Goal: Task Accomplishment & Management: Use online tool/utility

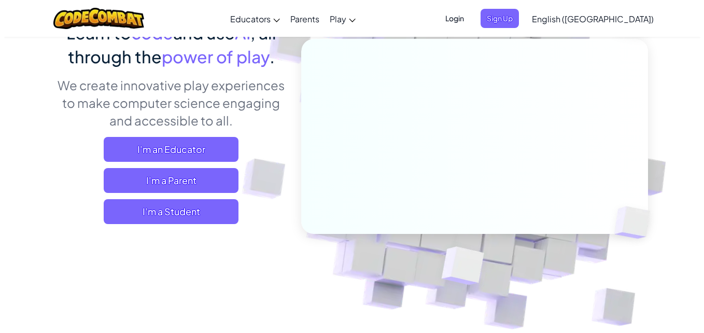
scroll to position [156, 0]
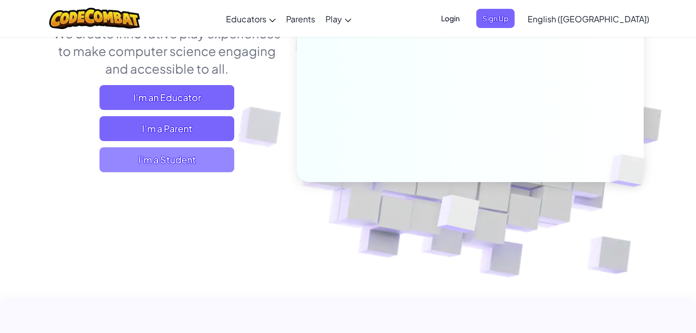
click at [201, 154] on span "I'm a Student" at bounding box center [167, 159] width 135 height 25
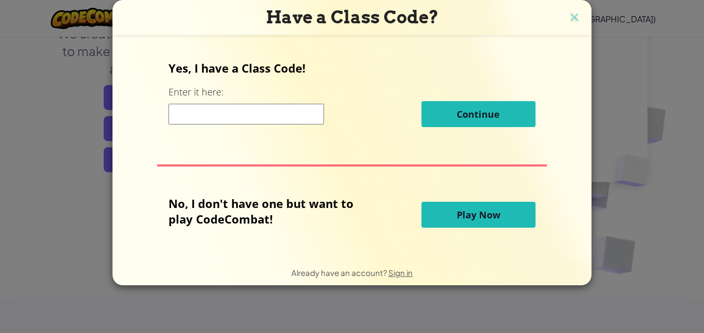
click at [268, 110] on input at bounding box center [246, 114] width 156 height 21
type input "DustIdeaApple"
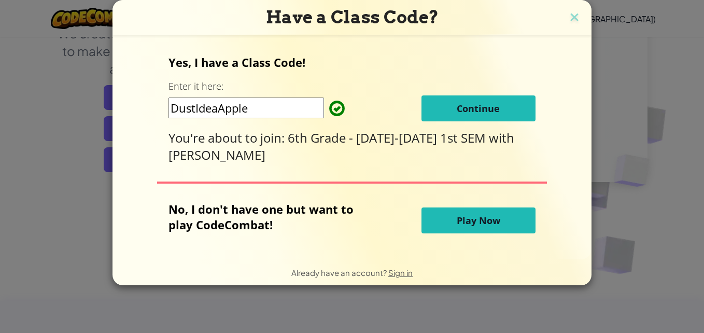
click at [440, 120] on button "Continue" at bounding box center [478, 108] width 114 height 26
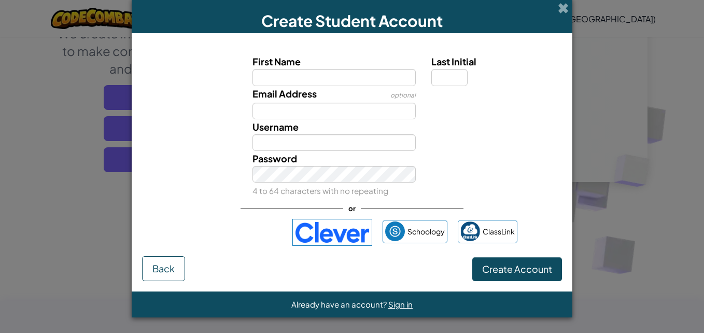
scroll to position [0, 0]
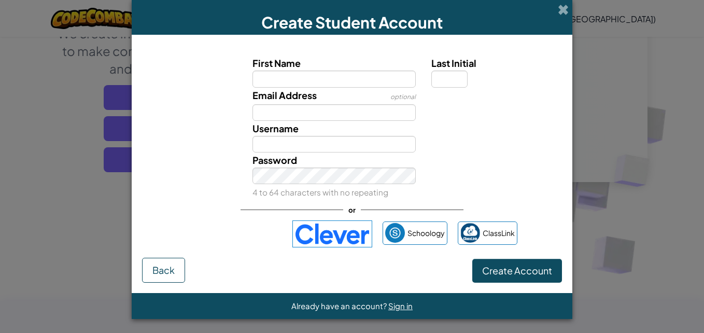
click at [338, 241] on img at bounding box center [332, 233] width 80 height 27
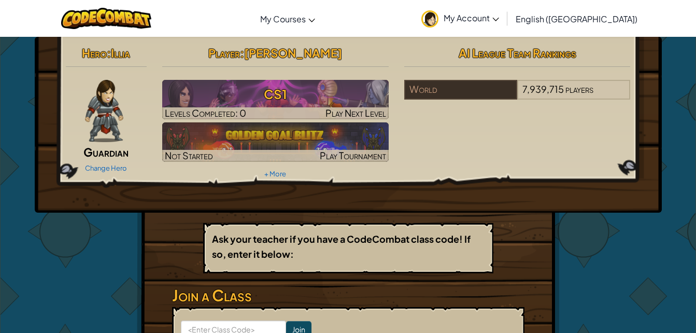
scroll to position [207, 0]
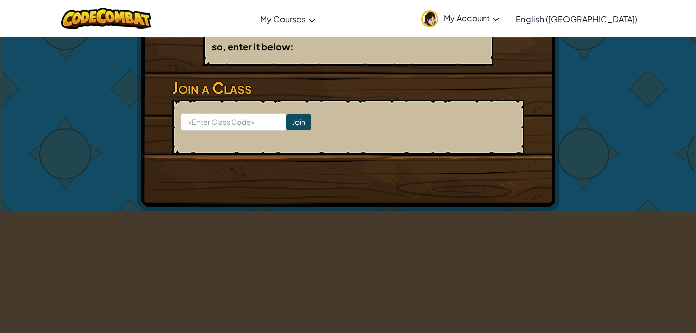
drag, startPoint x: 193, startPoint y: 103, endPoint x: 195, endPoint y: 113, distance: 10.0
click at [193, 103] on form "Join" at bounding box center [348, 127] width 353 height 55
click at [209, 133] on form "Join" at bounding box center [348, 127] width 353 height 55
click at [211, 109] on form "Join" at bounding box center [348, 127] width 353 height 55
click at [213, 119] on input at bounding box center [233, 122] width 105 height 18
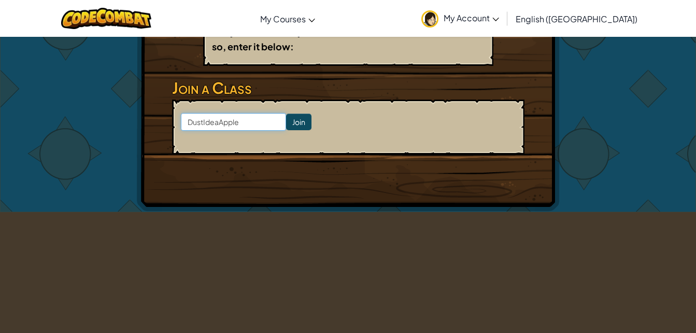
type input "DustIdeaApple"
click at [288, 125] on input "Join" at bounding box center [298, 122] width 25 height 17
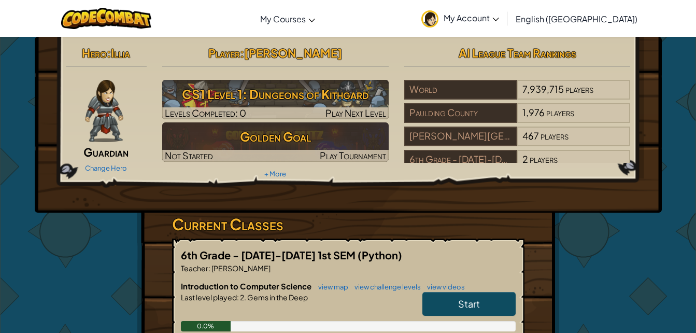
scroll to position [104, 0]
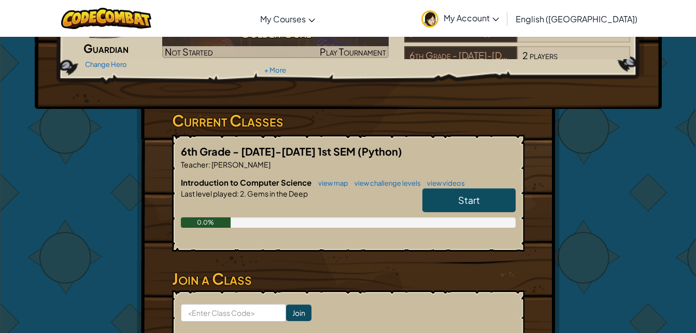
click at [450, 201] on link "Start" at bounding box center [469, 200] width 93 height 24
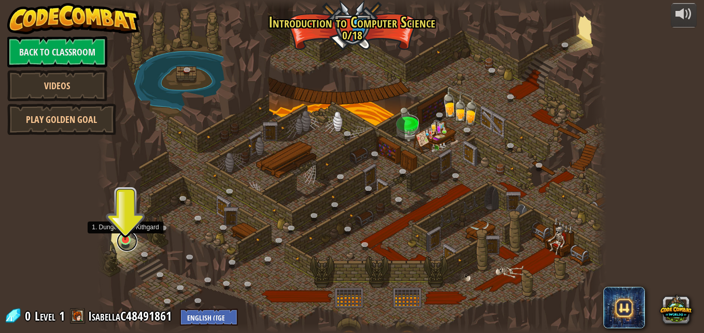
click at [121, 243] on link at bounding box center [127, 241] width 21 height 21
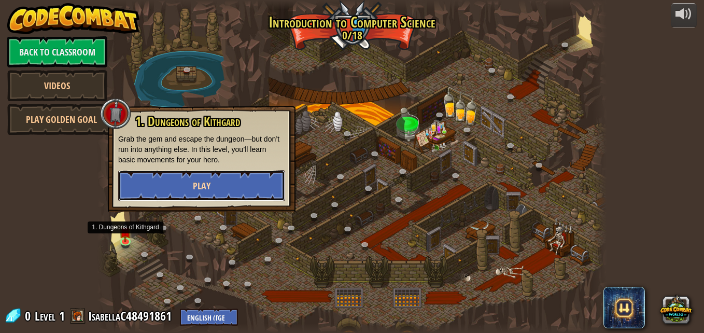
click at [170, 189] on button "Play" at bounding box center [201, 185] width 167 height 31
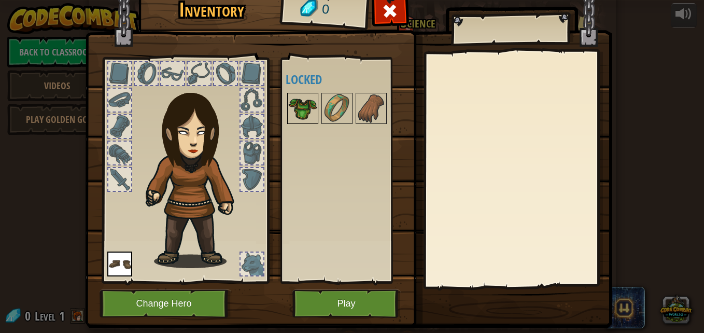
click at [313, 114] on img at bounding box center [302, 108] width 29 height 29
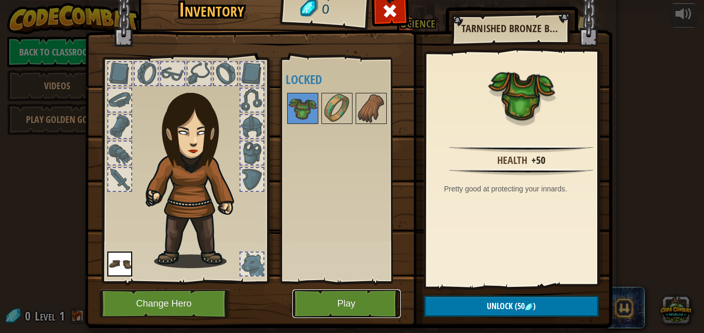
click at [349, 297] on button "Play" at bounding box center [346, 303] width 108 height 29
